Goal: Task Accomplishment & Management: Manage account settings

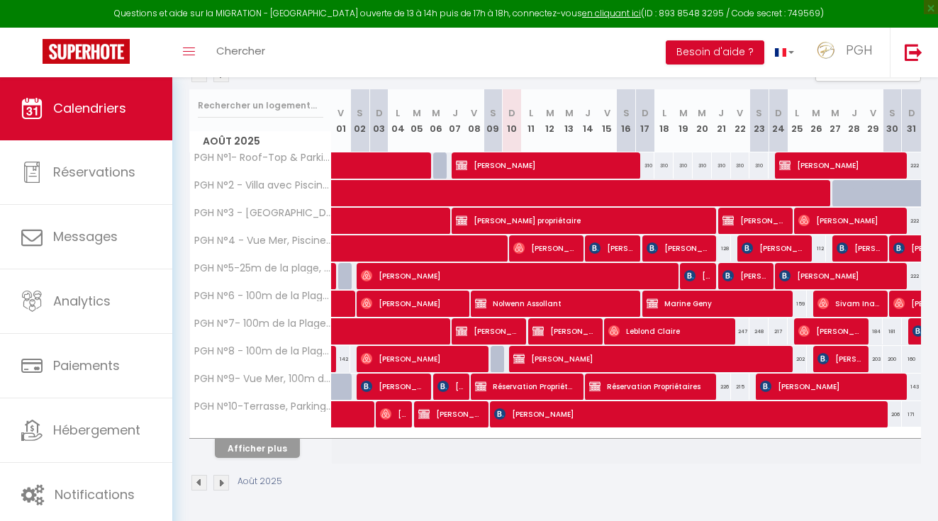
click at [268, 449] on button "Afficher plus" at bounding box center [257, 448] width 85 height 19
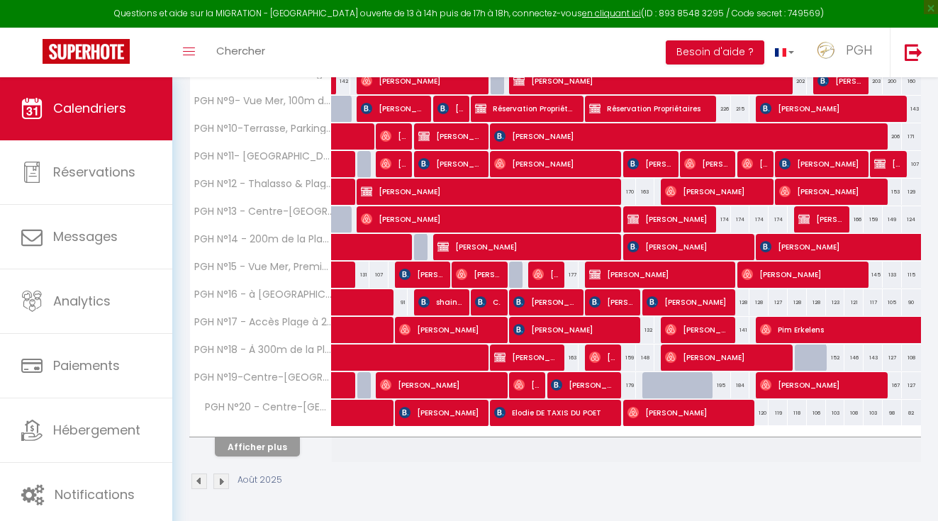
click at [268, 449] on button "Afficher plus" at bounding box center [257, 446] width 85 height 19
select select
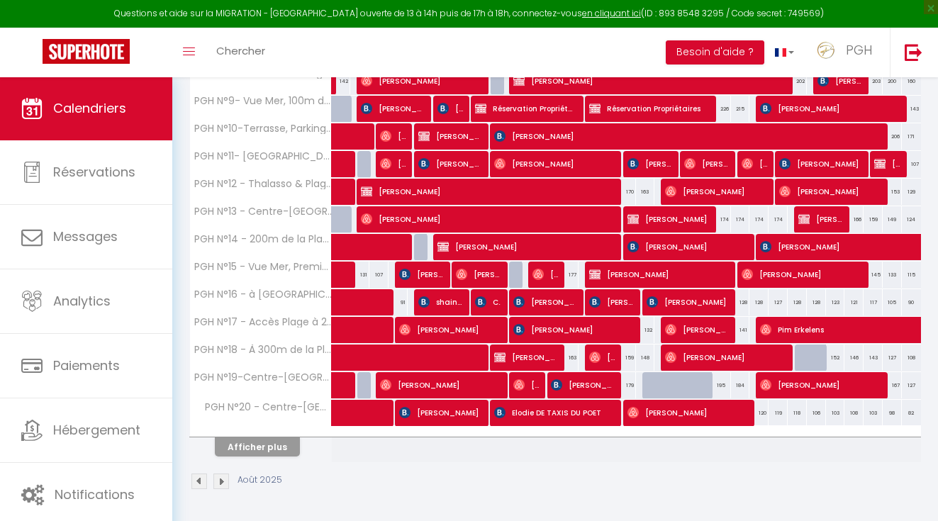
select select
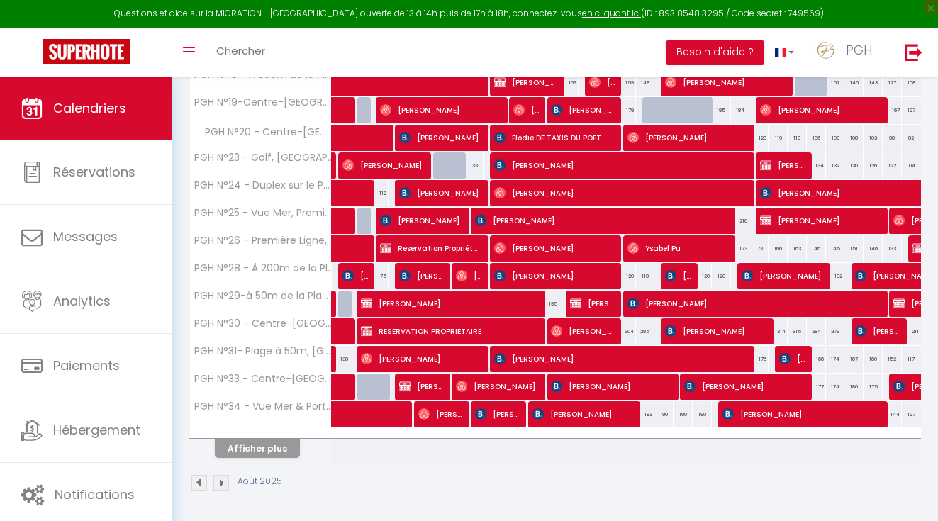
click at [268, 449] on button "Afficher plus" at bounding box center [257, 448] width 85 height 19
select select
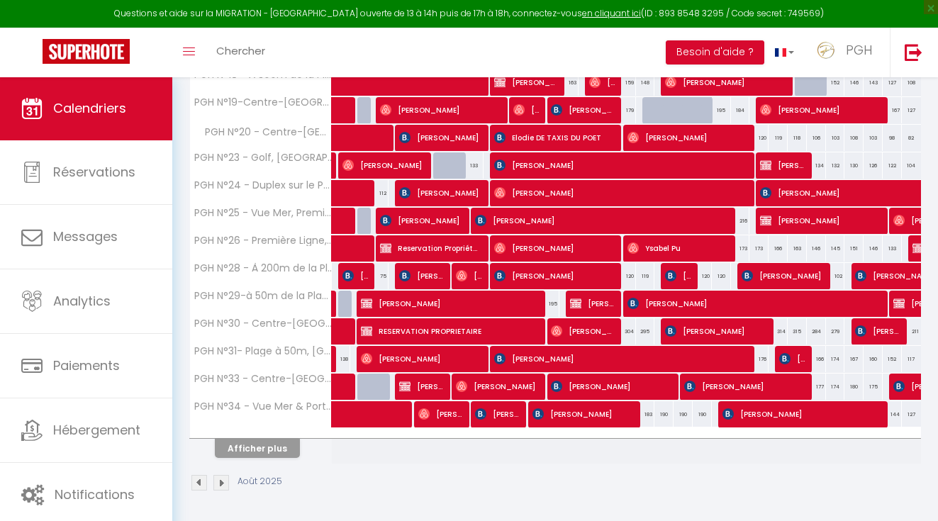
select select
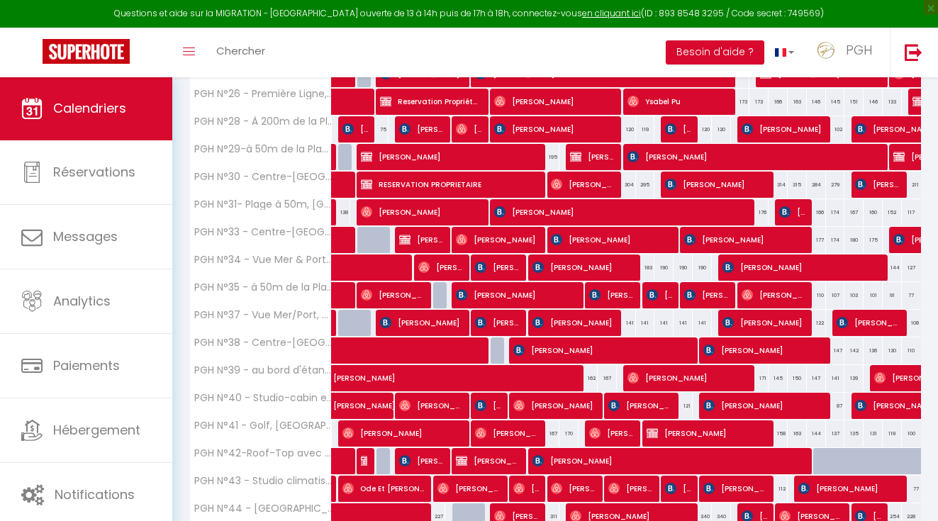
scroll to position [875, 0]
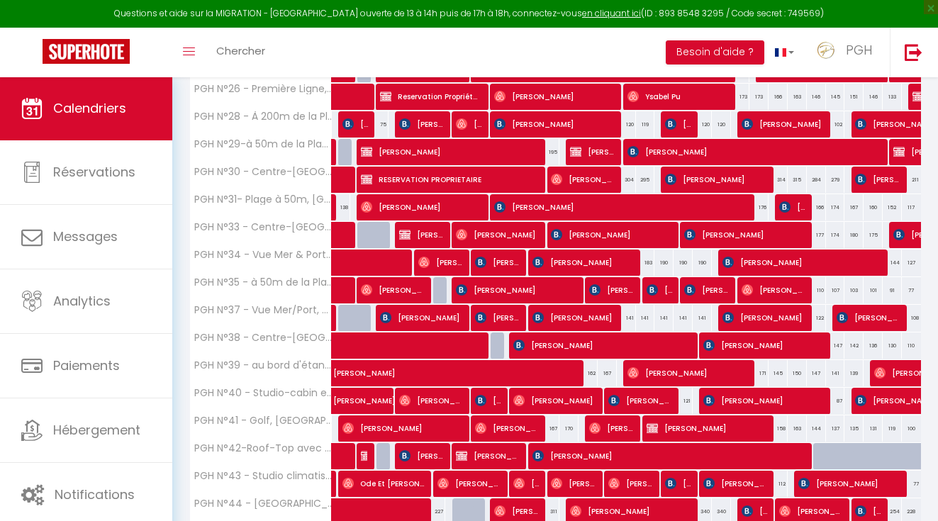
click at [532, 479] on span "[PERSON_NAME]" at bounding box center [526, 483] width 26 height 27
select select "OK"
select select "0"
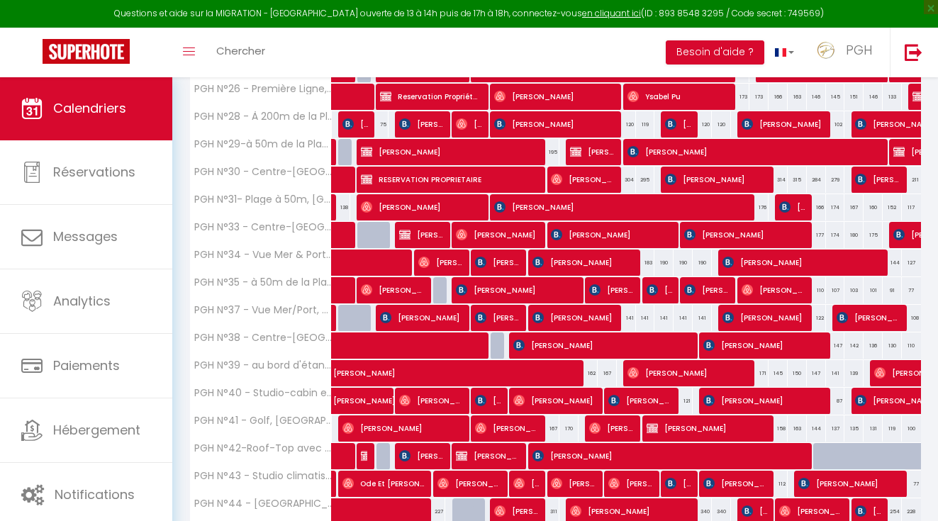
select select "1"
select select
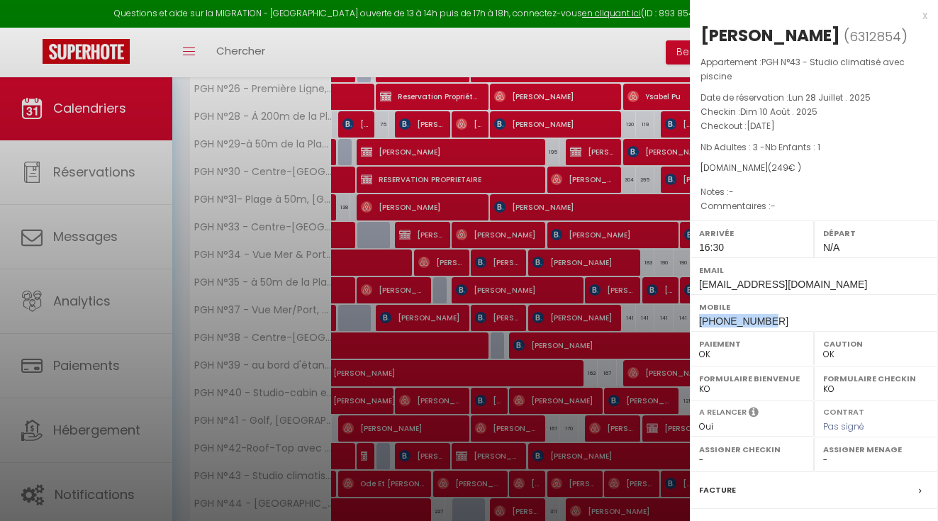
drag, startPoint x: 770, startPoint y: 316, endPoint x: 695, endPoint y: 313, distance: 75.2
click at [696, 313] on div "Mobile [PHONE_NUMBER]" at bounding box center [814, 312] width 248 height 37
copy span "[PHONE_NUMBER]"
click at [923, 16] on div "x" at bounding box center [808, 15] width 237 height 17
